Goal: Information Seeking & Learning: Learn about a topic

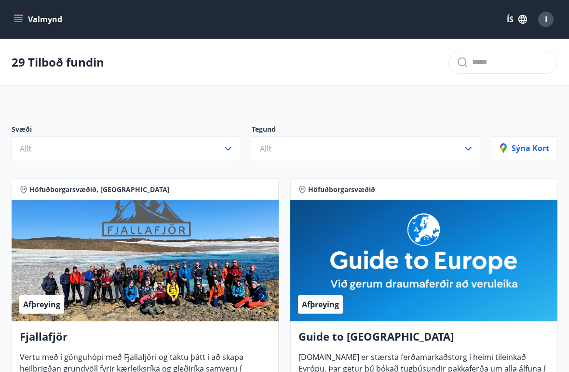
click at [28, 20] on button "Valmynd" at bounding box center [39, 19] width 55 height 17
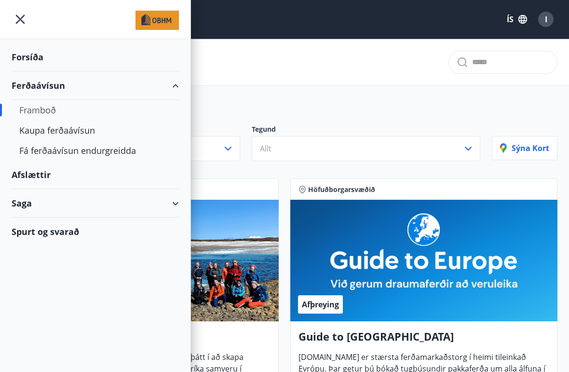
click at [28, 112] on div "Framboð" at bounding box center [95, 110] width 152 height 20
click at [29, 108] on div "Framboð" at bounding box center [95, 110] width 152 height 20
click at [29, 177] on div "Afslættir" at bounding box center [95, 175] width 167 height 28
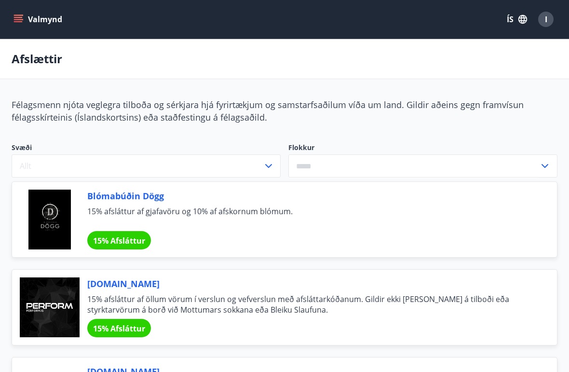
click at [105, 235] on span "15% Afsláttur" at bounding box center [119, 240] width 52 height 11
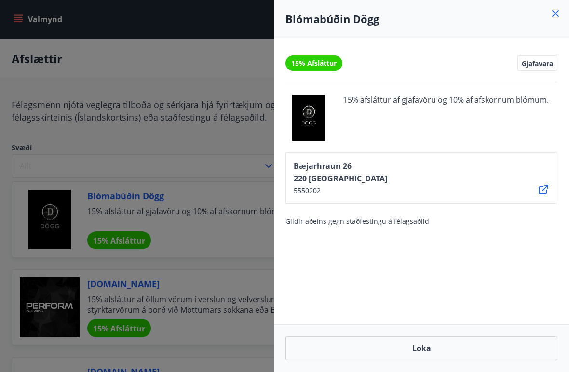
click at [164, 205] on div at bounding box center [284, 186] width 569 height 372
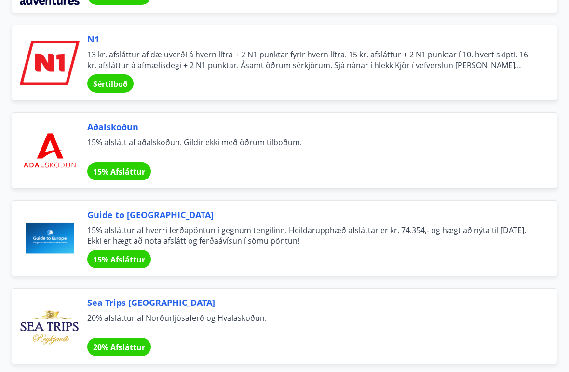
scroll to position [3590, 0]
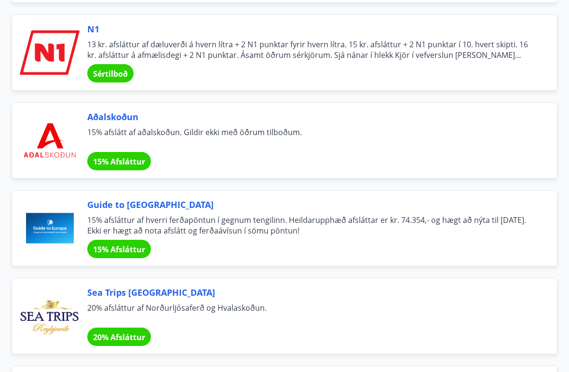
click at [484, 60] on span "13 kr. afsláttur af dæluverði á hvern lítra + 2 N1 punktar fyrir hvern lítra. 1…" at bounding box center [310, 50] width 447 height 21
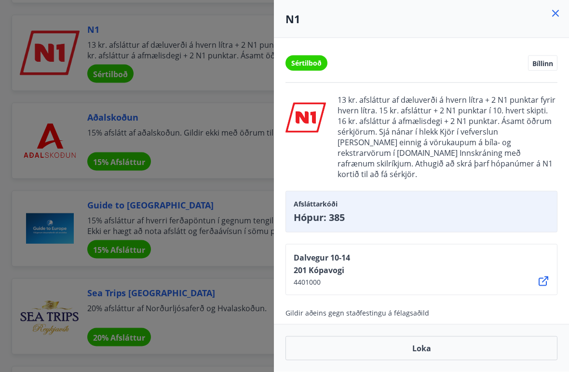
scroll to position [3590, 0]
click at [553, 16] on icon at bounding box center [555, 13] width 7 height 7
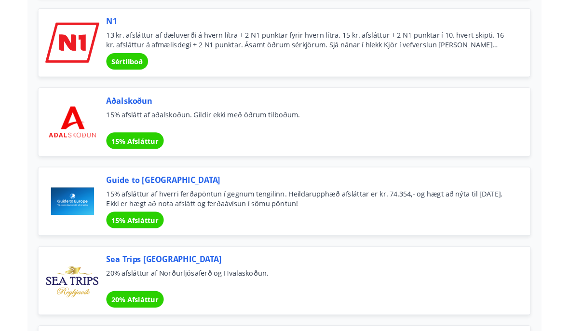
scroll to position [3596, 0]
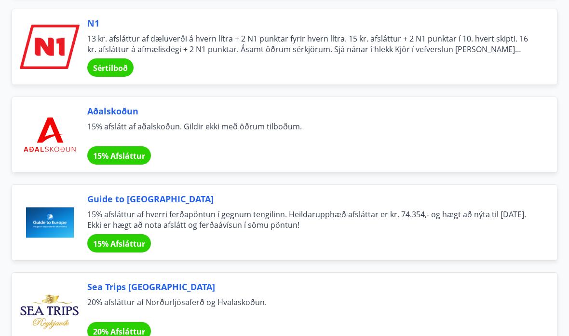
click at [418, 47] on span "13 kr. afsláttur af dæluverði á hvern lítra + 2 N1 punktar fyrir hvern lítra. 1…" at bounding box center [310, 43] width 447 height 21
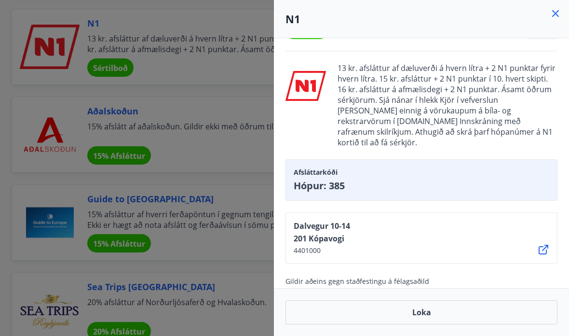
scroll to position [32, 0]
click at [543, 245] on icon at bounding box center [544, 250] width 10 height 10
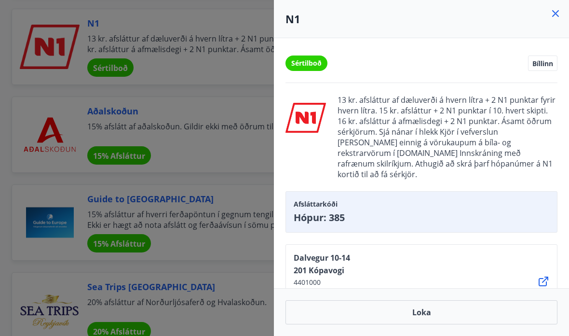
click at [50, 147] on div at bounding box center [284, 168] width 569 height 336
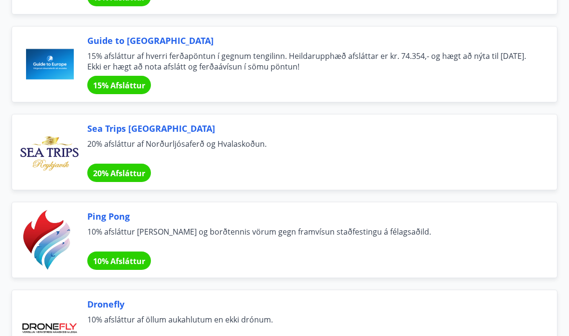
scroll to position [3760, 0]
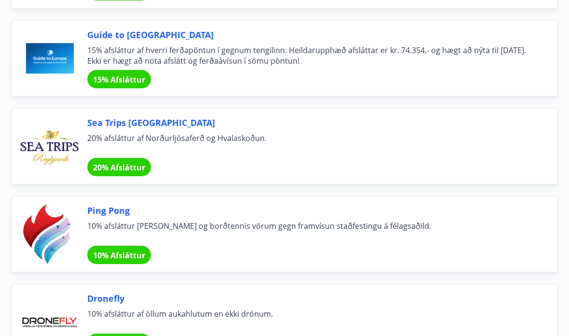
click at [436, 60] on span "15% afsláttur af hverri ferðapöntun í gegnum tengilinn. Heildarupphæð afsláttar…" at bounding box center [310, 55] width 447 height 21
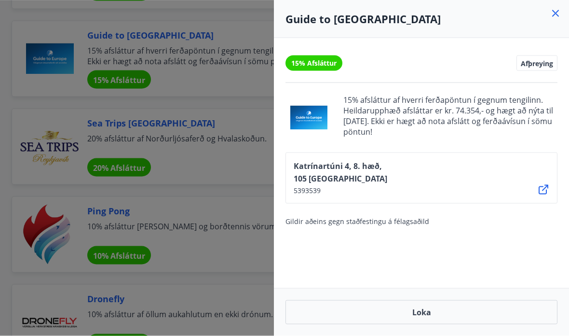
scroll to position [3760, 0]
click at [542, 188] on icon at bounding box center [544, 190] width 12 height 12
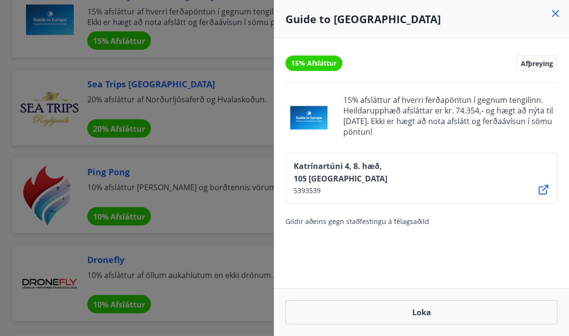
click at [59, 119] on div at bounding box center [284, 168] width 569 height 336
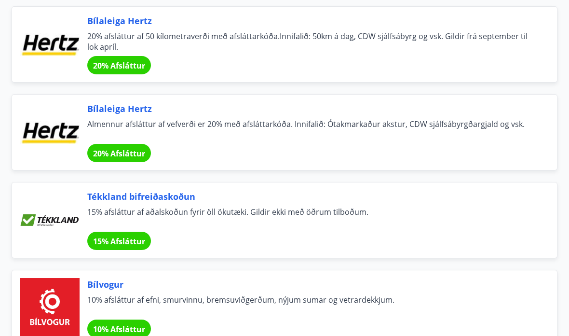
scroll to position [6319, 0]
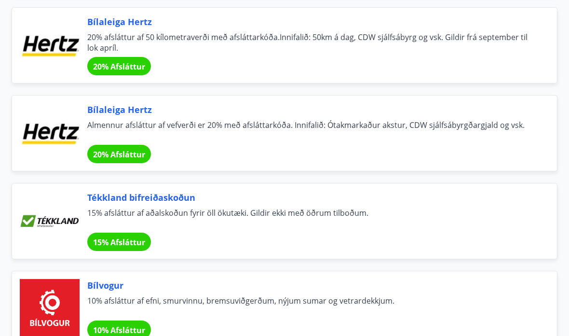
click at [530, 56] on div "Bílaleiga Hertz 20% afsláttur af 50 kílometraverði með afsláttarkóða.Innifalið:…" at bounding box center [310, 45] width 447 height 60
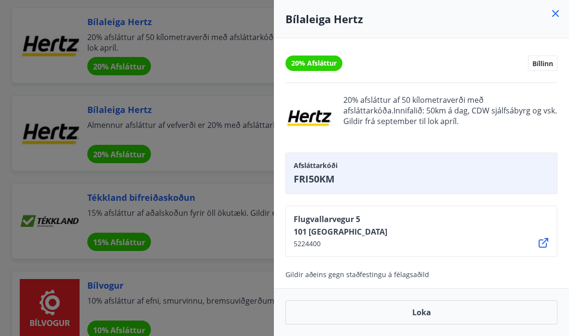
click at [220, 237] on div at bounding box center [284, 168] width 569 height 336
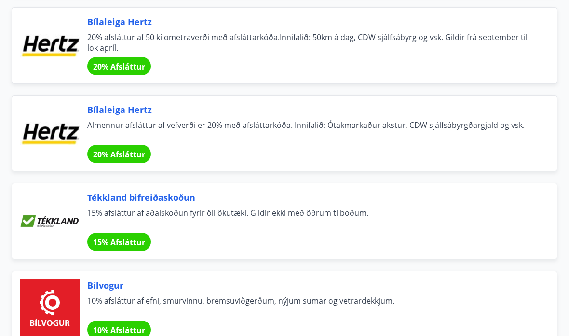
click at [259, 137] on span "Almennur afsláttur af vefverði er 20% með afsláttarkóða. Innifalið: Ótakmarkaðu…" at bounding box center [310, 130] width 447 height 21
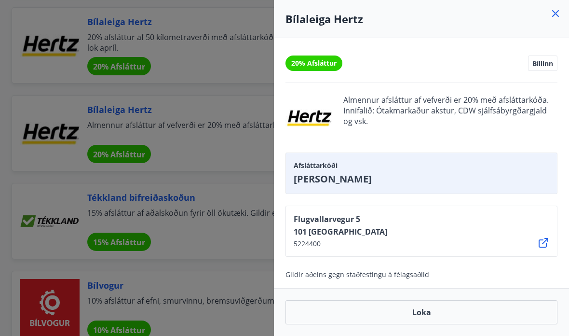
click at [546, 245] on icon at bounding box center [544, 243] width 10 height 10
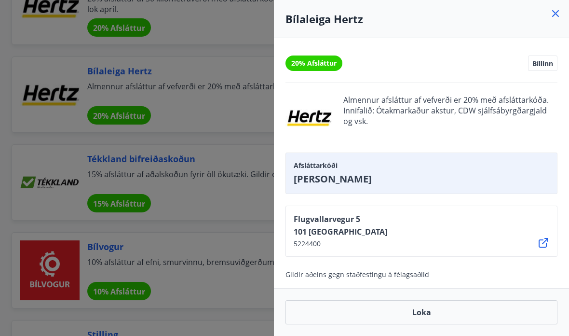
click at [241, 135] on div at bounding box center [284, 168] width 569 height 336
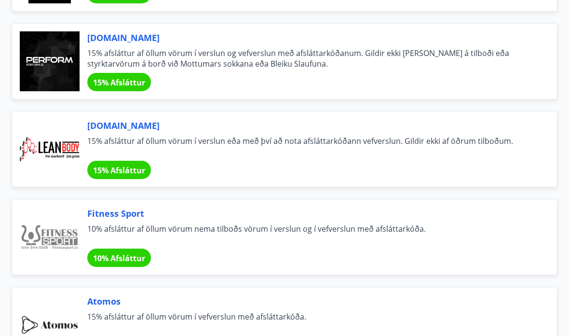
scroll to position [0, 0]
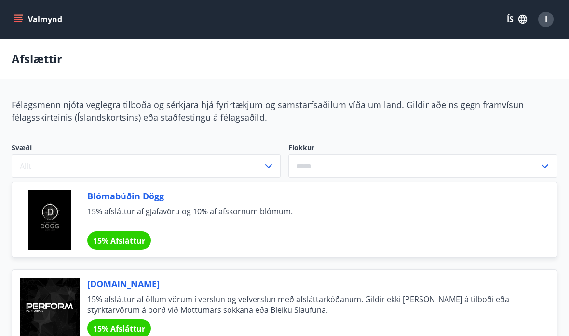
click at [19, 20] on icon "menu" at bounding box center [19, 19] width 11 height 1
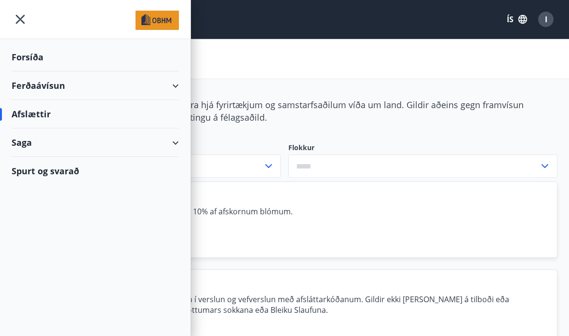
click at [180, 90] on icon at bounding box center [176, 86] width 12 height 12
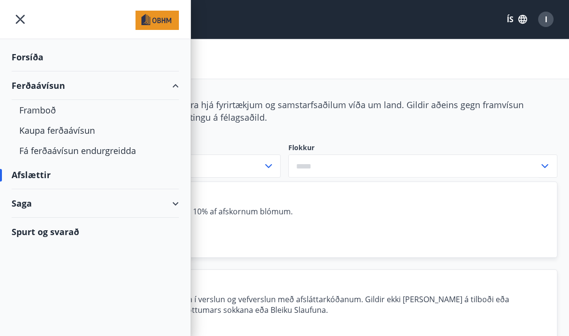
click at [41, 131] on div "Kaupa ferðaávísun" at bounding box center [95, 130] width 152 height 20
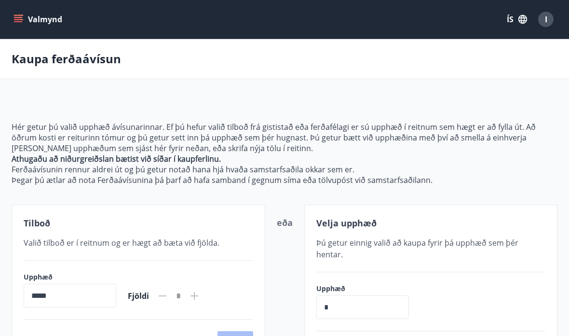
click at [22, 22] on icon "menu" at bounding box center [19, 19] width 10 height 10
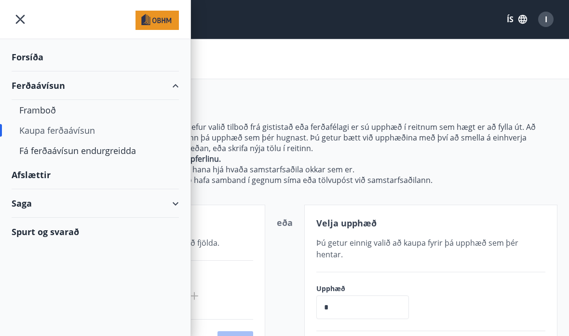
click at [179, 206] on icon at bounding box center [176, 204] width 12 height 12
click at [31, 245] on div "Punktar" at bounding box center [95, 248] width 152 height 20
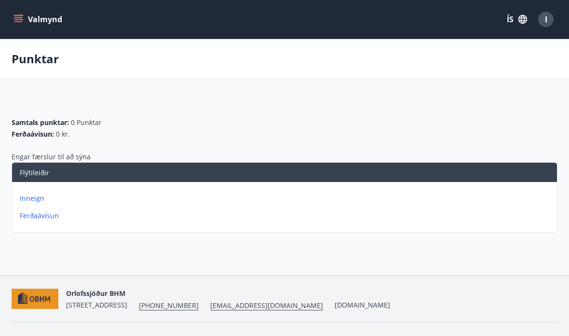
click at [29, 201] on p "Inneign" at bounding box center [286, 198] width 533 height 10
click at [21, 21] on icon "menu" at bounding box center [19, 19] width 10 height 10
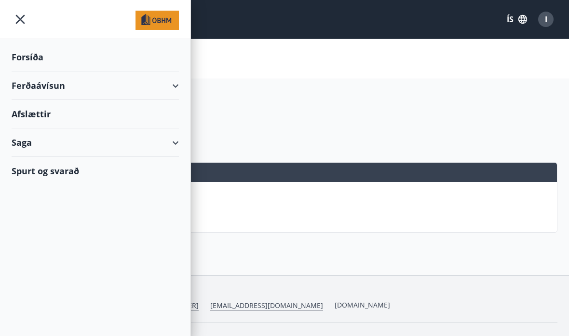
click at [41, 175] on div "Spurt og svarað" at bounding box center [95, 171] width 167 height 28
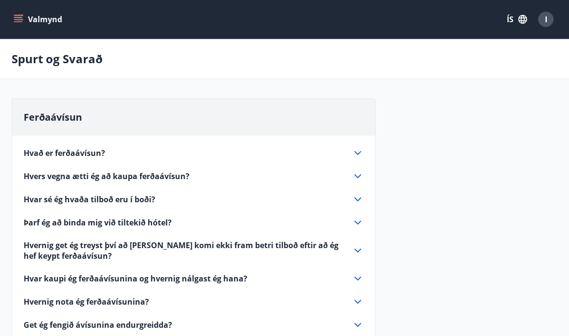
click at [359, 145] on div "Hvað er ferðaávísun? Ferðaávísun er inneign, sem þú getur notað til að greiða f…" at bounding box center [193, 273] width 363 height 274
click at [354, 155] on icon at bounding box center [358, 153] width 12 height 12
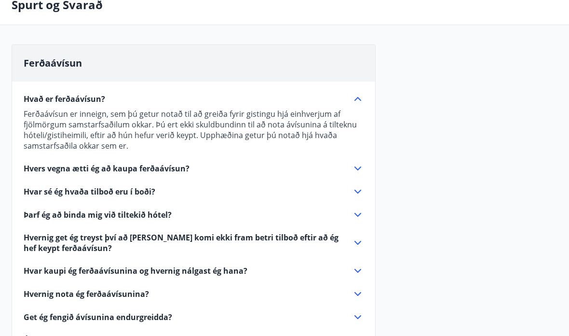
scroll to position [55, 0]
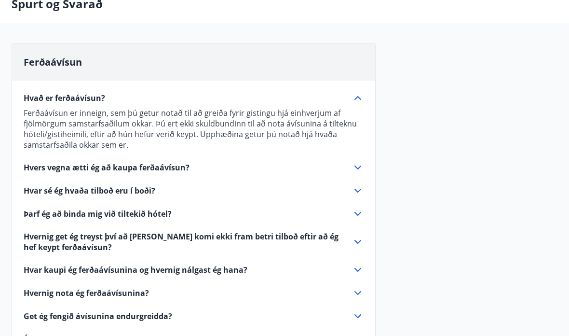
click at [356, 166] on icon at bounding box center [358, 168] width 12 height 12
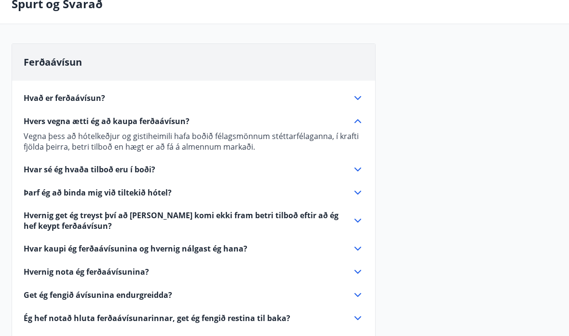
click at [362, 166] on icon at bounding box center [358, 170] width 12 height 12
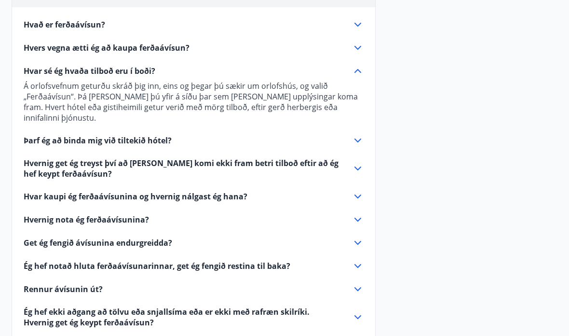
scroll to position [129, 0]
click at [362, 162] on icon at bounding box center [358, 168] width 12 height 12
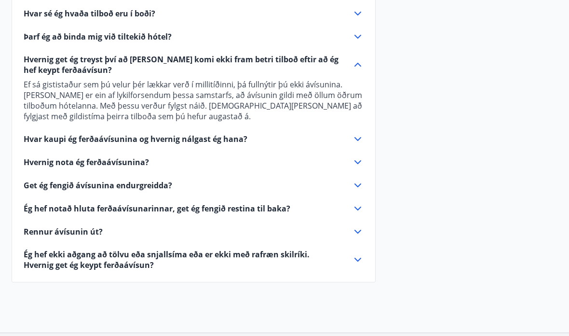
scroll to position [186, 0]
click at [360, 186] on icon at bounding box center [358, 185] width 12 height 12
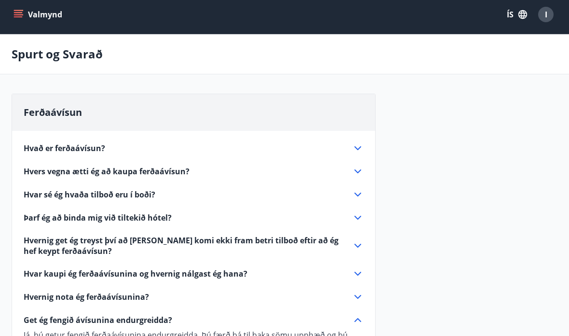
scroll to position [0, 0]
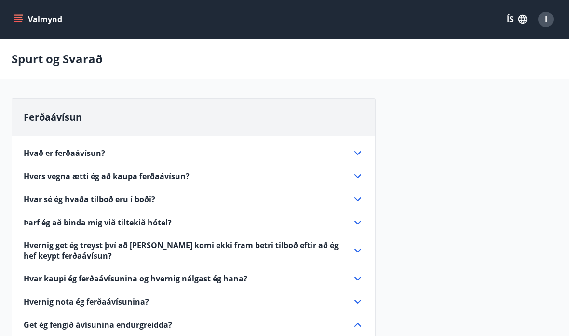
click at [29, 19] on button "Valmynd" at bounding box center [39, 19] width 55 height 17
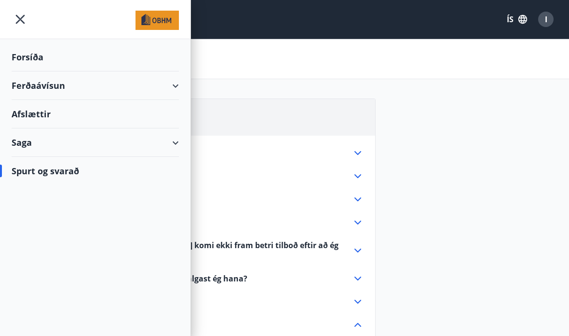
click at [24, 60] on div "Forsíða" at bounding box center [95, 57] width 167 height 28
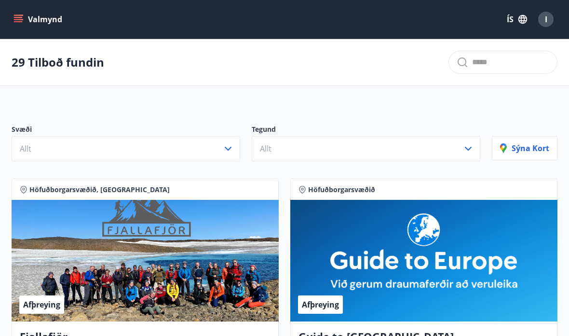
click at [25, 26] on button "Valmynd" at bounding box center [39, 19] width 55 height 17
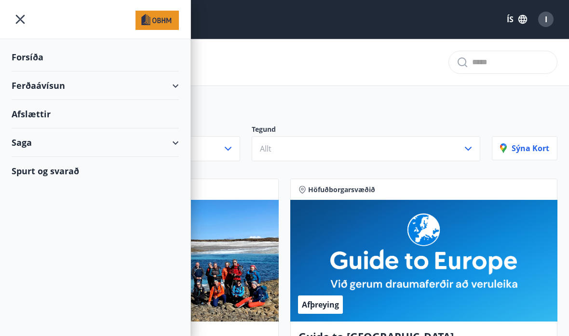
click at [176, 144] on div "Saga" at bounding box center [95, 142] width 167 height 28
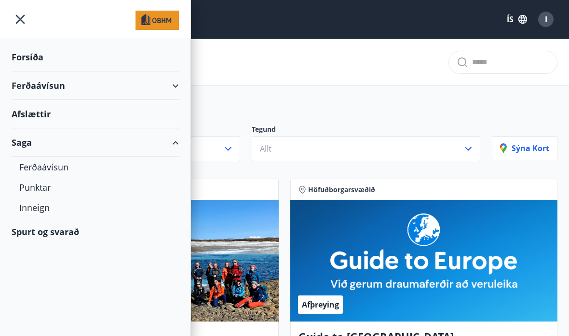
click at [32, 115] on div "Afslættir" at bounding box center [95, 114] width 167 height 28
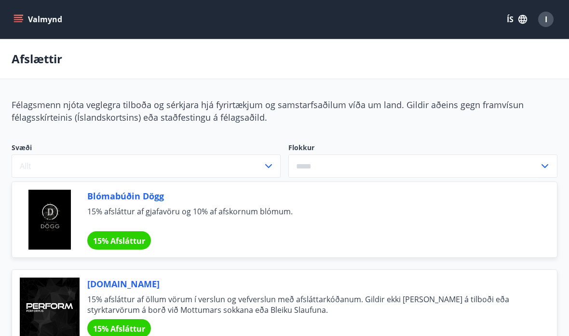
click at [483, 165] on input "text" at bounding box center [413, 166] width 251 height 24
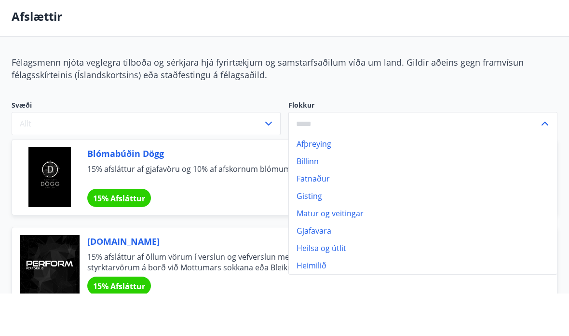
click at [518, 98] on div "Félagsmenn njóta veglegra tilboða og sérkjara hjá fyrirtækjum og samstarfsaðilu…" at bounding box center [285, 110] width 546 height 25
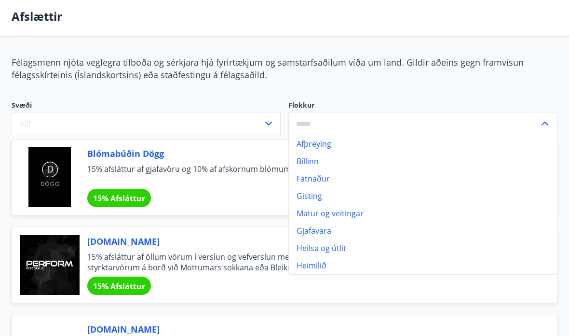
scroll to position [40, 0]
